Goal: Book appointment/travel/reservation

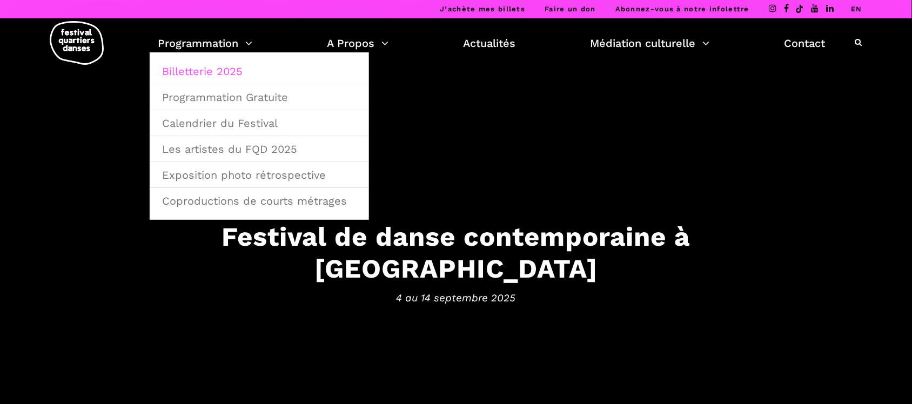
click at [206, 72] on link "Billetterie 2025" at bounding box center [259, 71] width 207 height 25
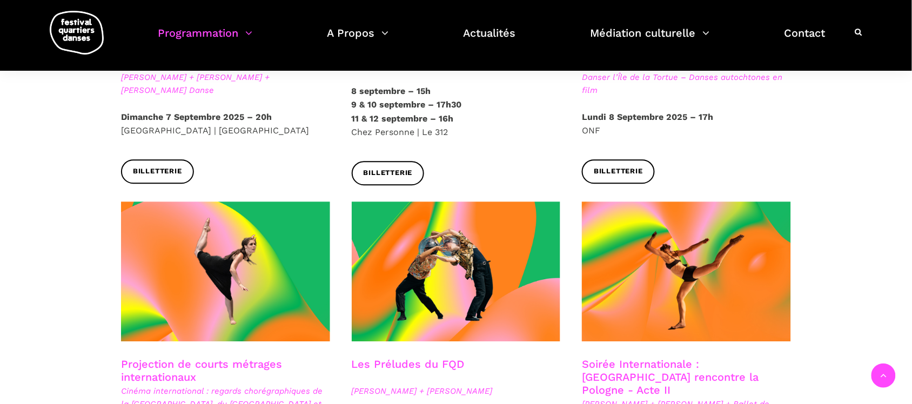
scroll to position [675, 0]
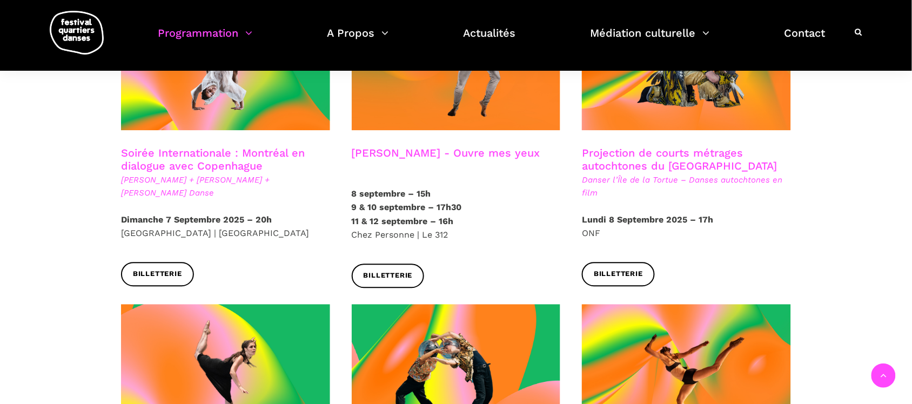
click at [237, 149] on link "Soirée Internationale : Montréal en dialogue avec Copenhague" at bounding box center [213, 159] width 184 height 26
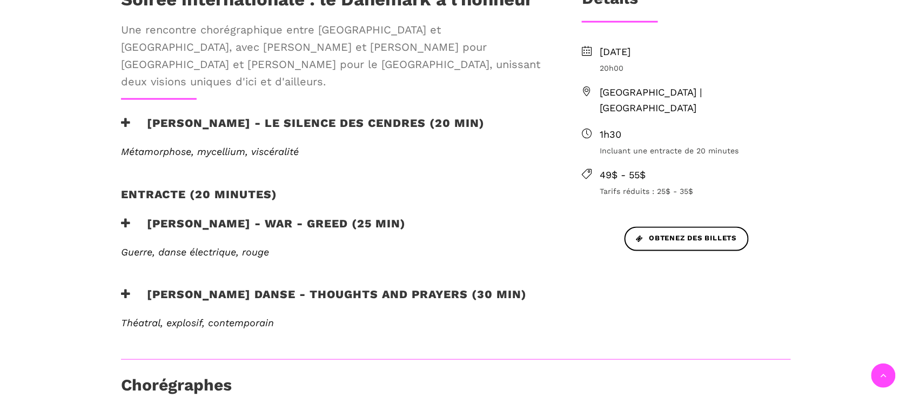
scroll to position [405, 0]
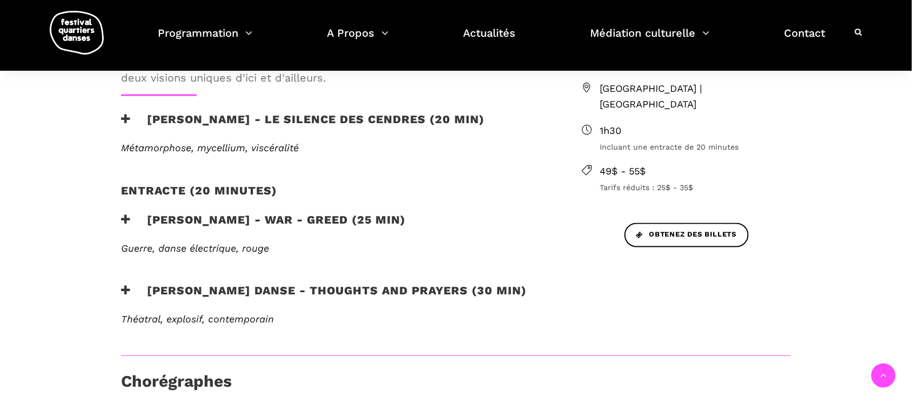
click at [296, 213] on h3 "Lene Boel - WAR - GREED (25 min)" at bounding box center [263, 226] width 285 height 27
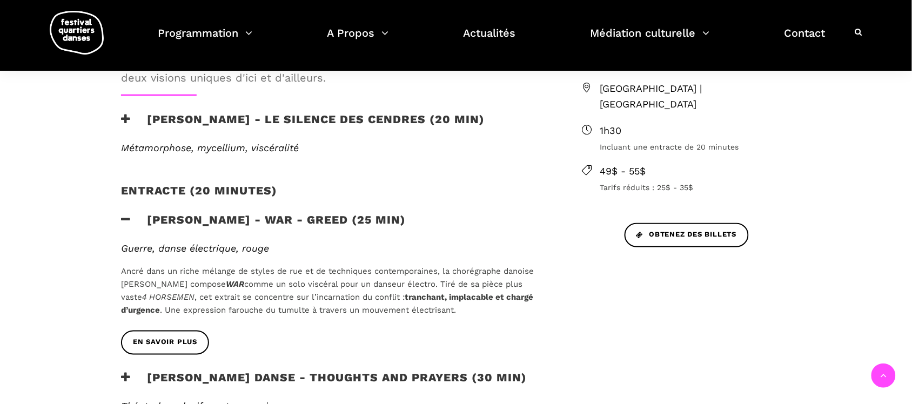
scroll to position [540, 0]
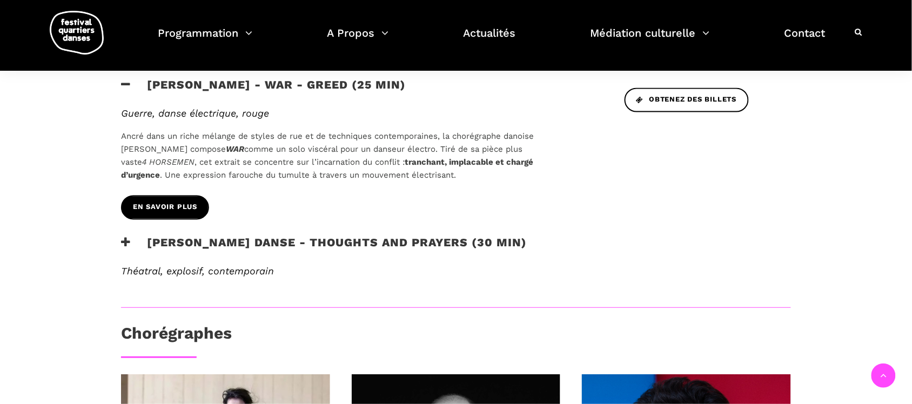
click at [185, 202] on span "En savoir plus" at bounding box center [165, 207] width 64 height 11
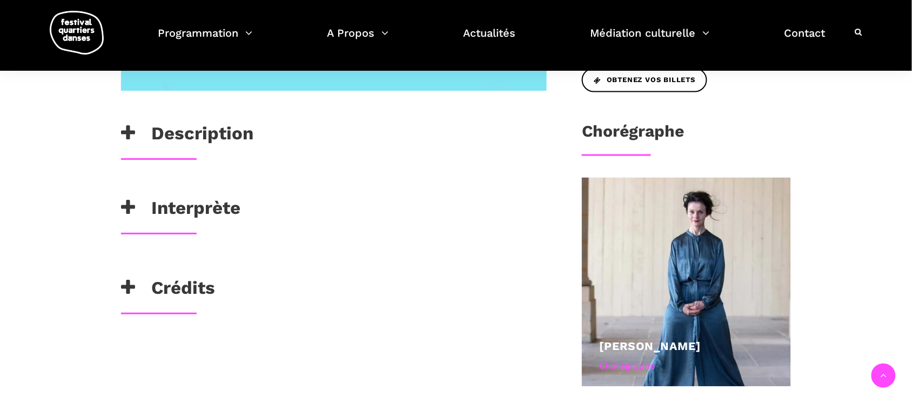
scroll to position [473, 0]
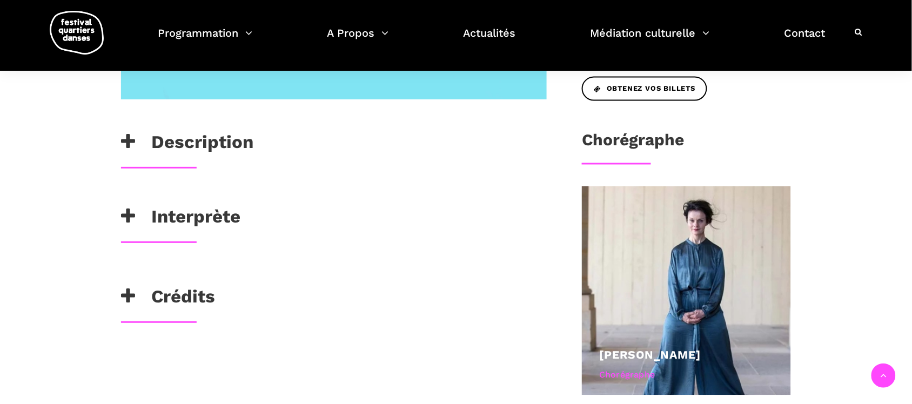
click at [192, 134] on h3 "Description" at bounding box center [187, 145] width 132 height 27
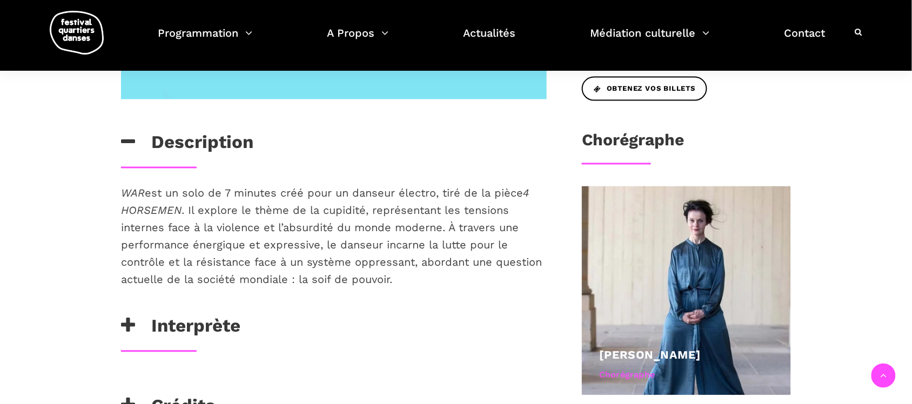
scroll to position [540, 0]
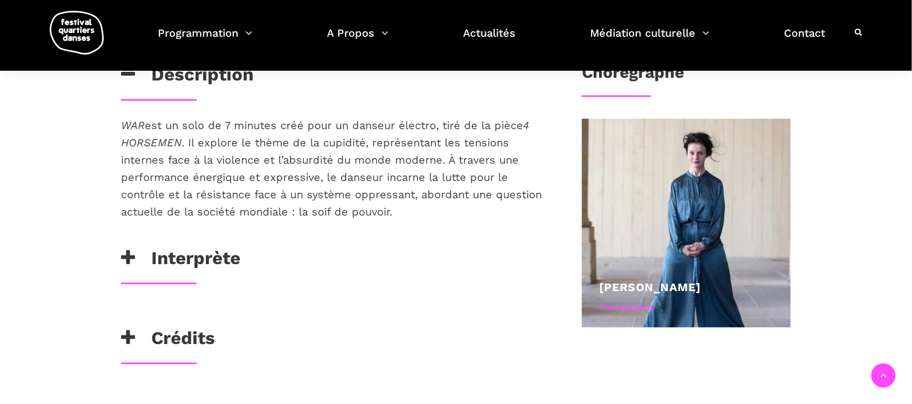
click at [191, 267] on h3 "Interprète" at bounding box center [180, 261] width 119 height 27
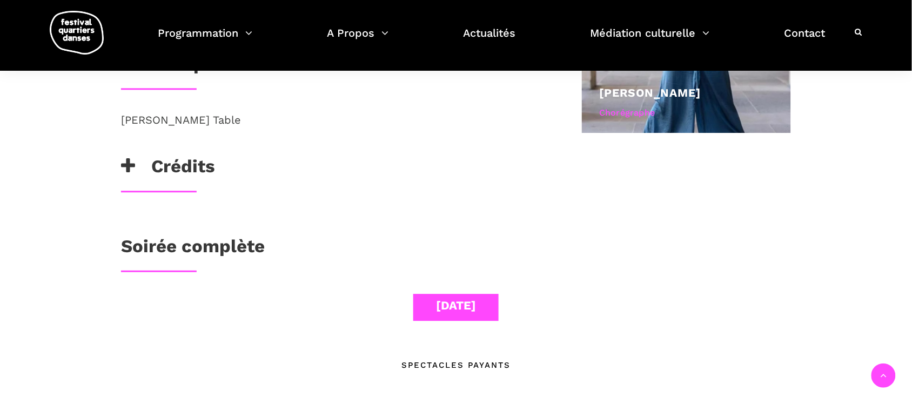
scroll to position [743, 0]
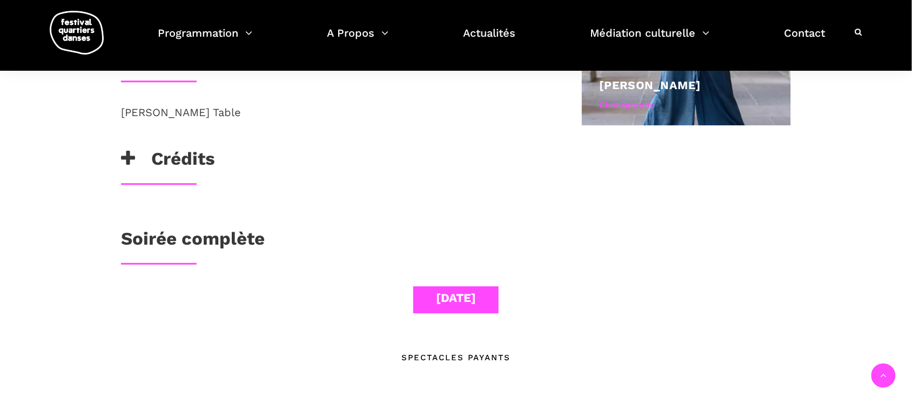
click at [161, 170] on h3 "Crédits" at bounding box center [168, 161] width 94 height 27
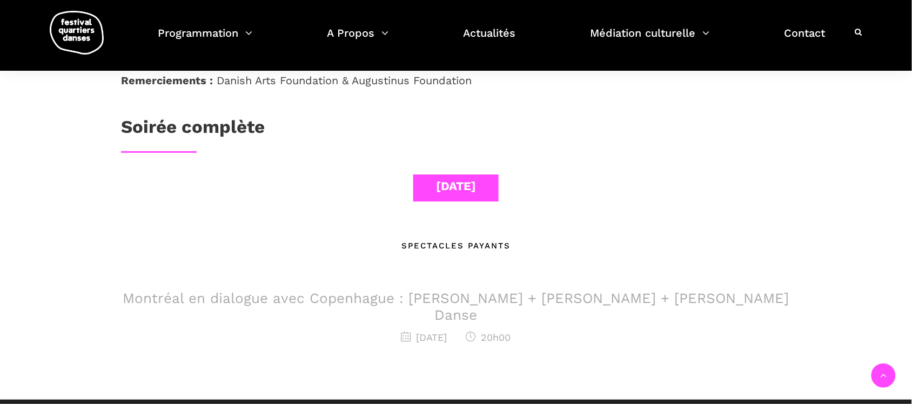
scroll to position [1013, 0]
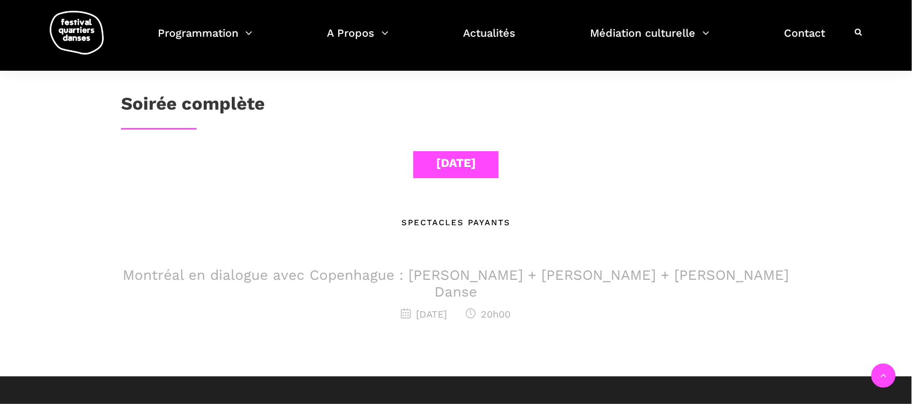
click at [462, 276] on h3 "Montréal en dialogue avec Copenhague : [PERSON_NAME] + [PERSON_NAME] + [PERSON_…" at bounding box center [456, 283] width 670 height 33
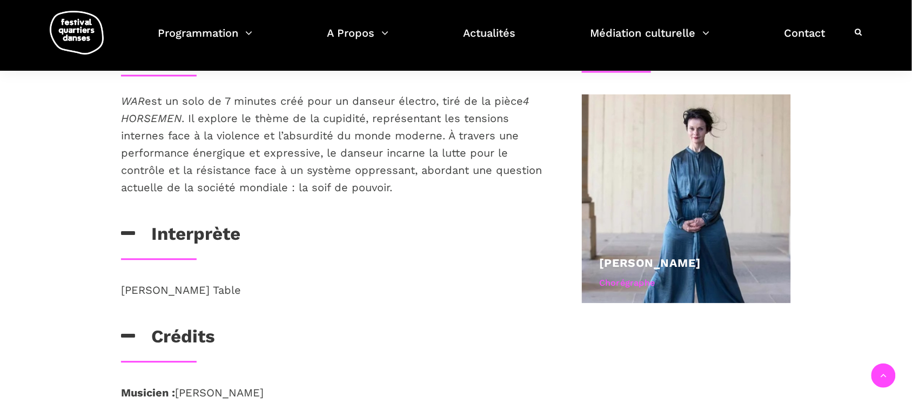
scroll to position [540, 0]
